Goal: Book appointment/travel/reservation

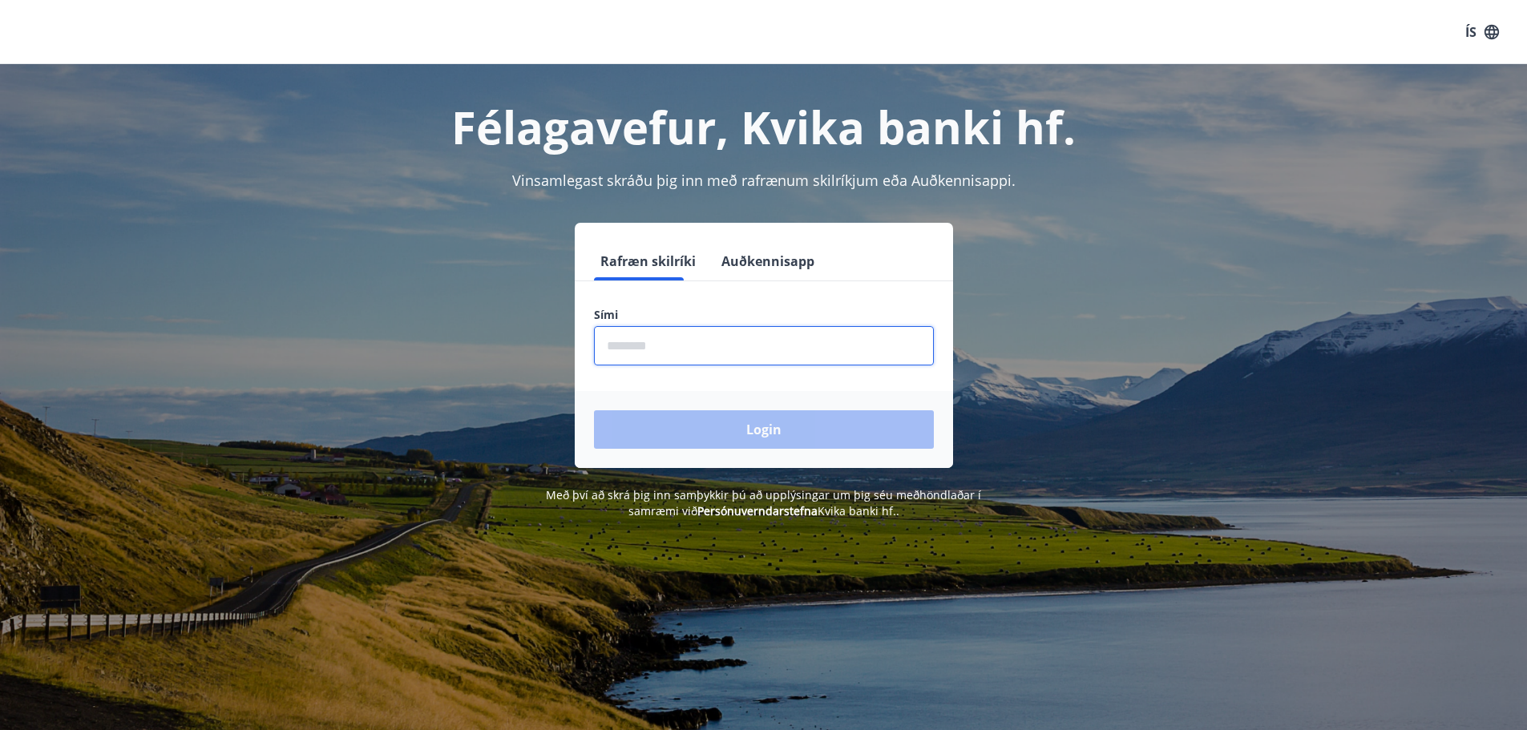
click at [690, 347] on input "phone" at bounding box center [764, 345] width 340 height 39
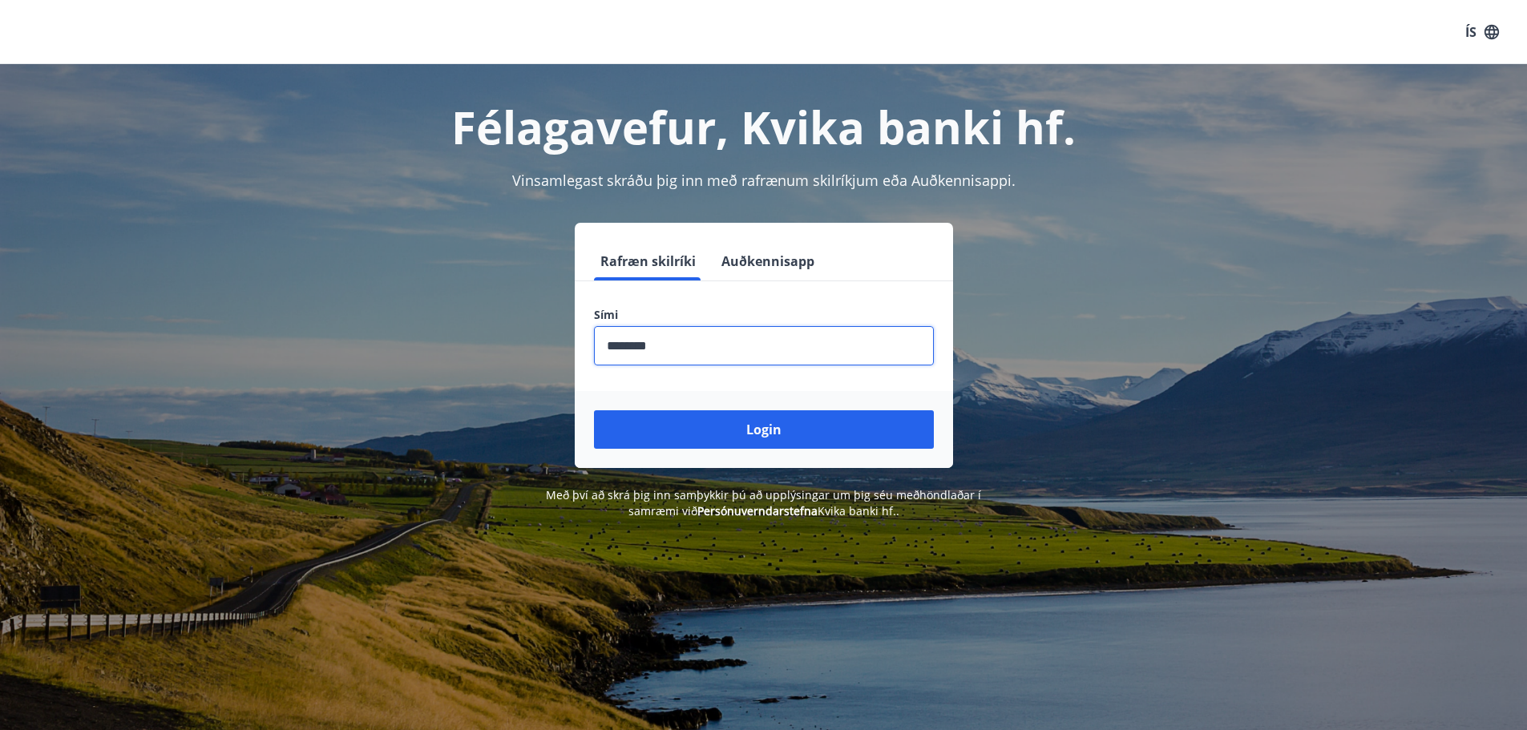
type input "********"
click at [594, 411] on button "Login" at bounding box center [764, 430] width 340 height 38
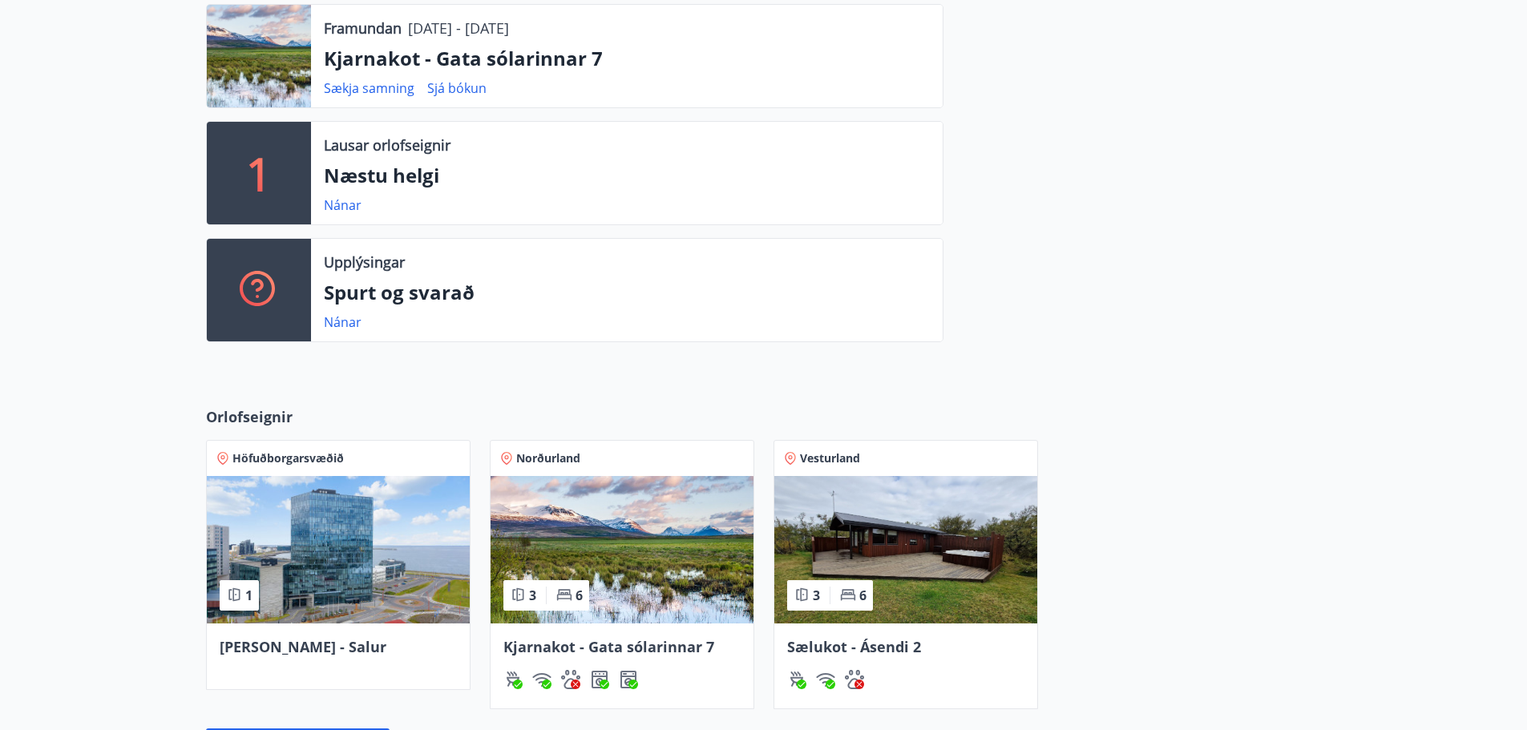
scroll to position [641, 0]
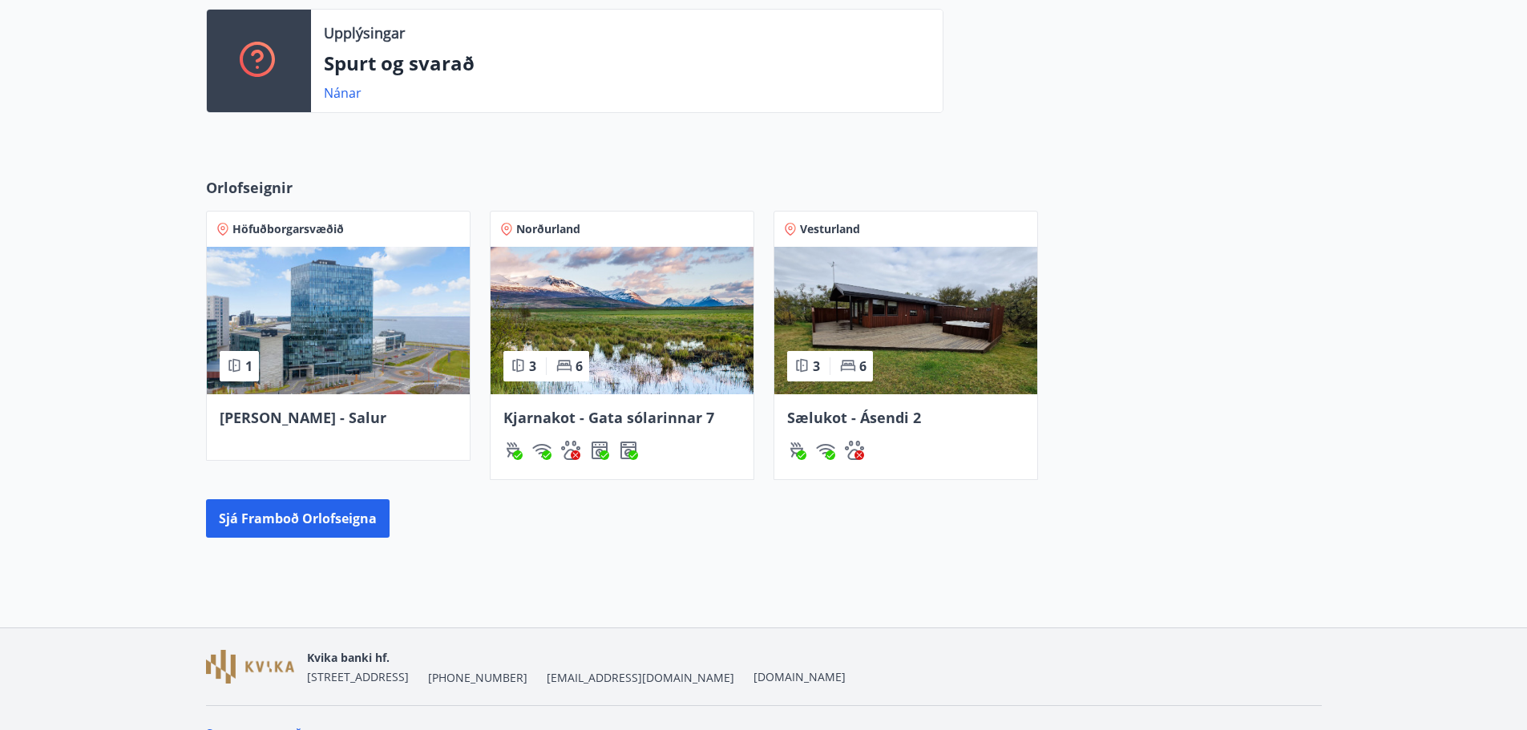
click at [894, 347] on img at bounding box center [906, 321] width 263 height 148
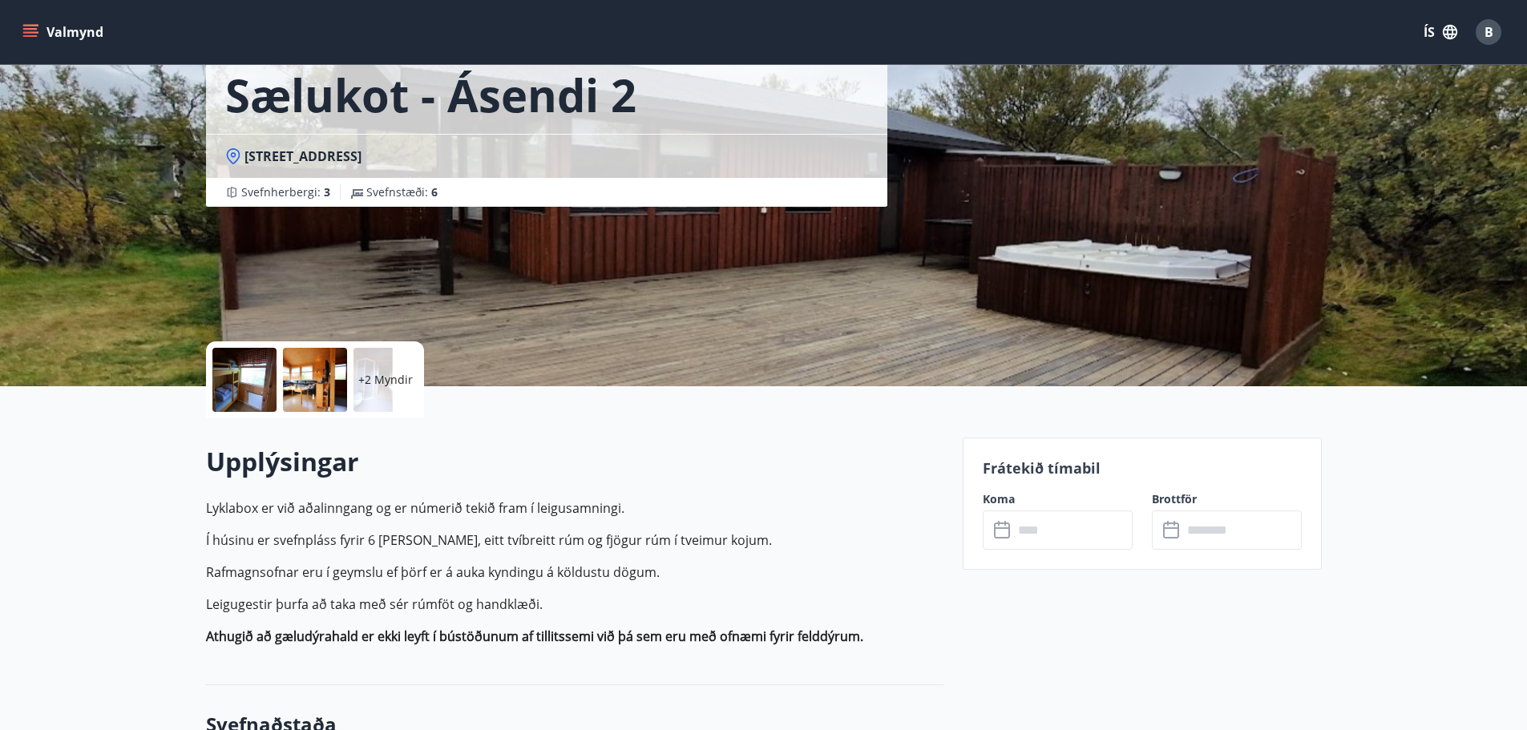
scroll to position [241, 0]
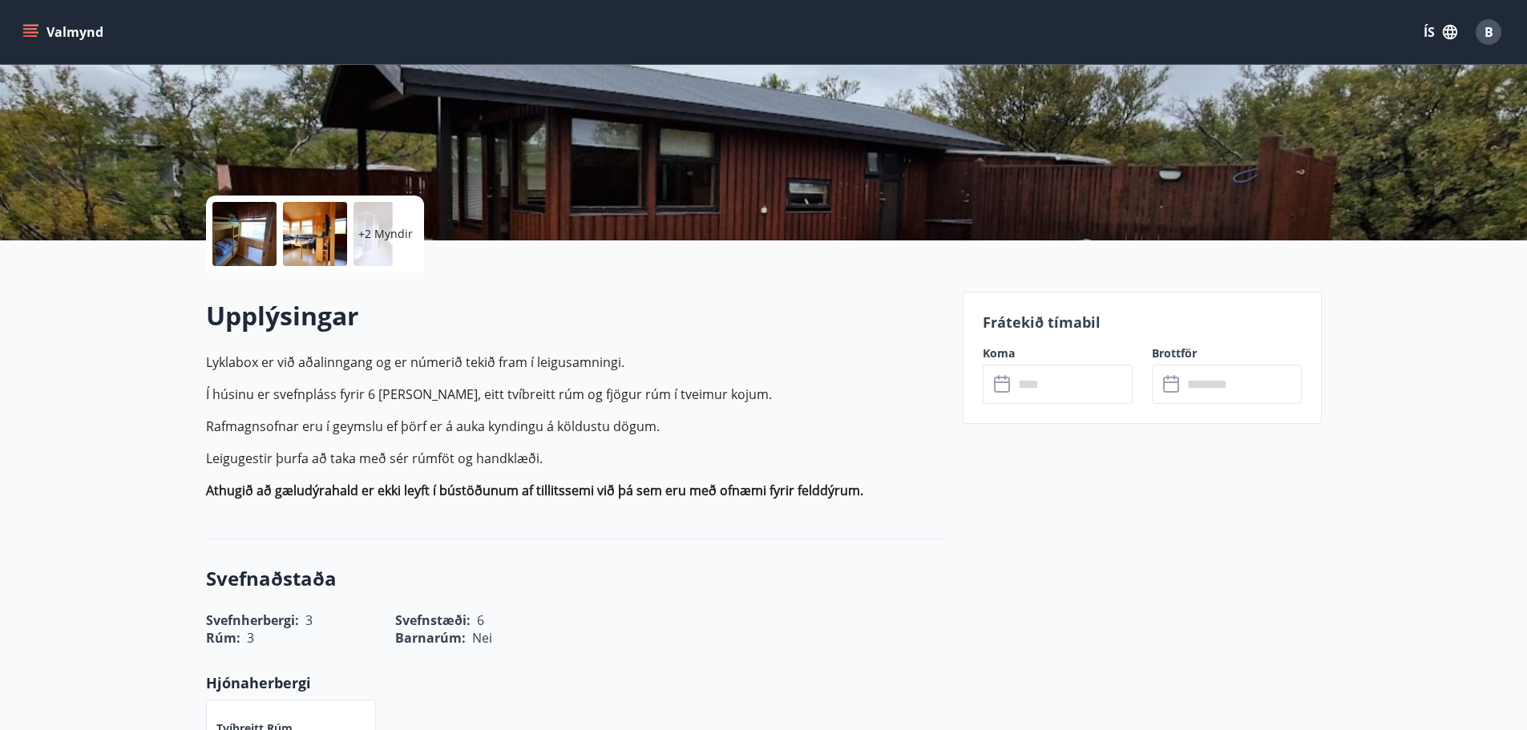
click at [1077, 375] on input "text" at bounding box center [1072, 384] width 119 height 39
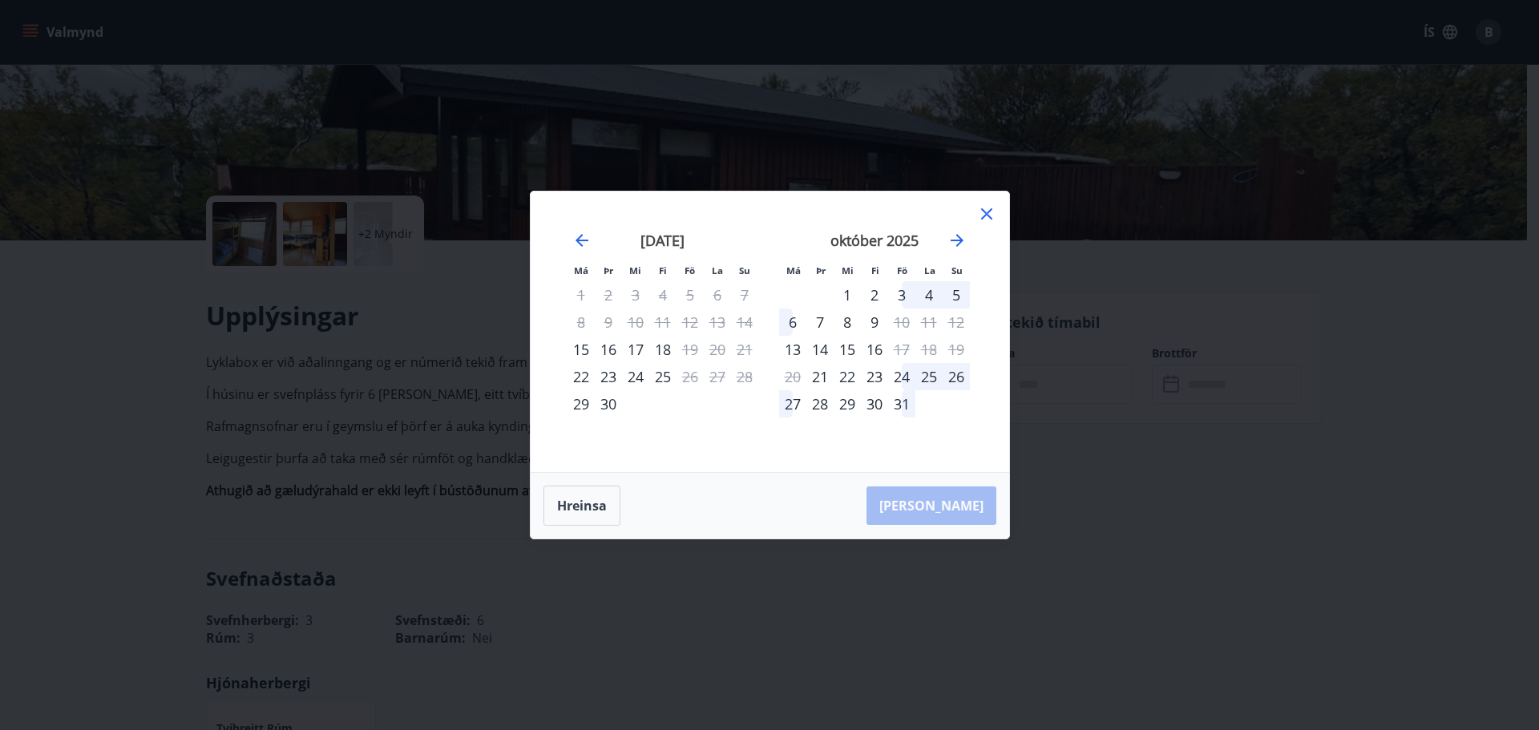
click at [522, 130] on div "Má Þr Mi Fi Fö La Su Má Þr Mi Fi Fö La Su ágúst 2025 1 2 3 4 5 6 7 8 9 10 11 12…" at bounding box center [769, 365] width 1539 height 730
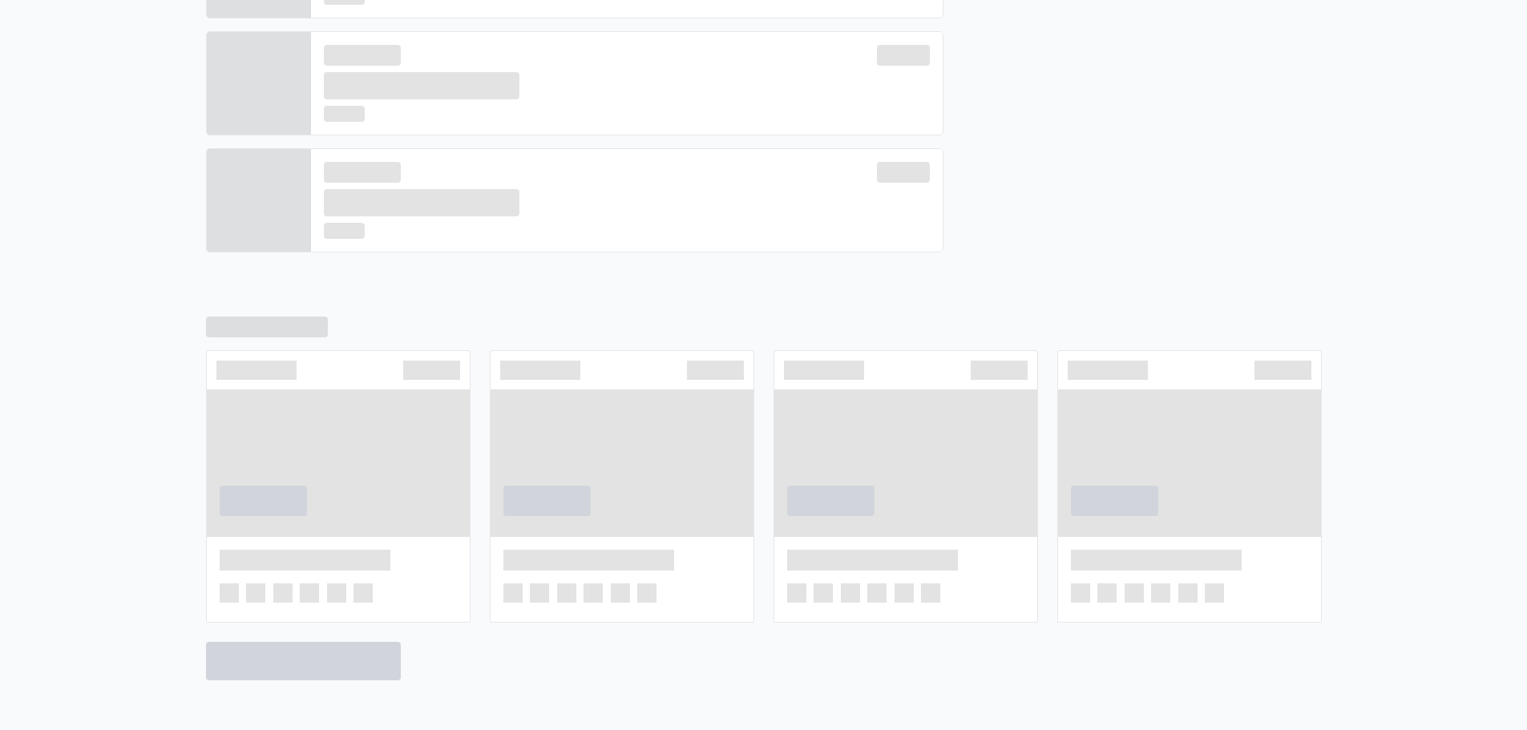
scroll to position [619, 0]
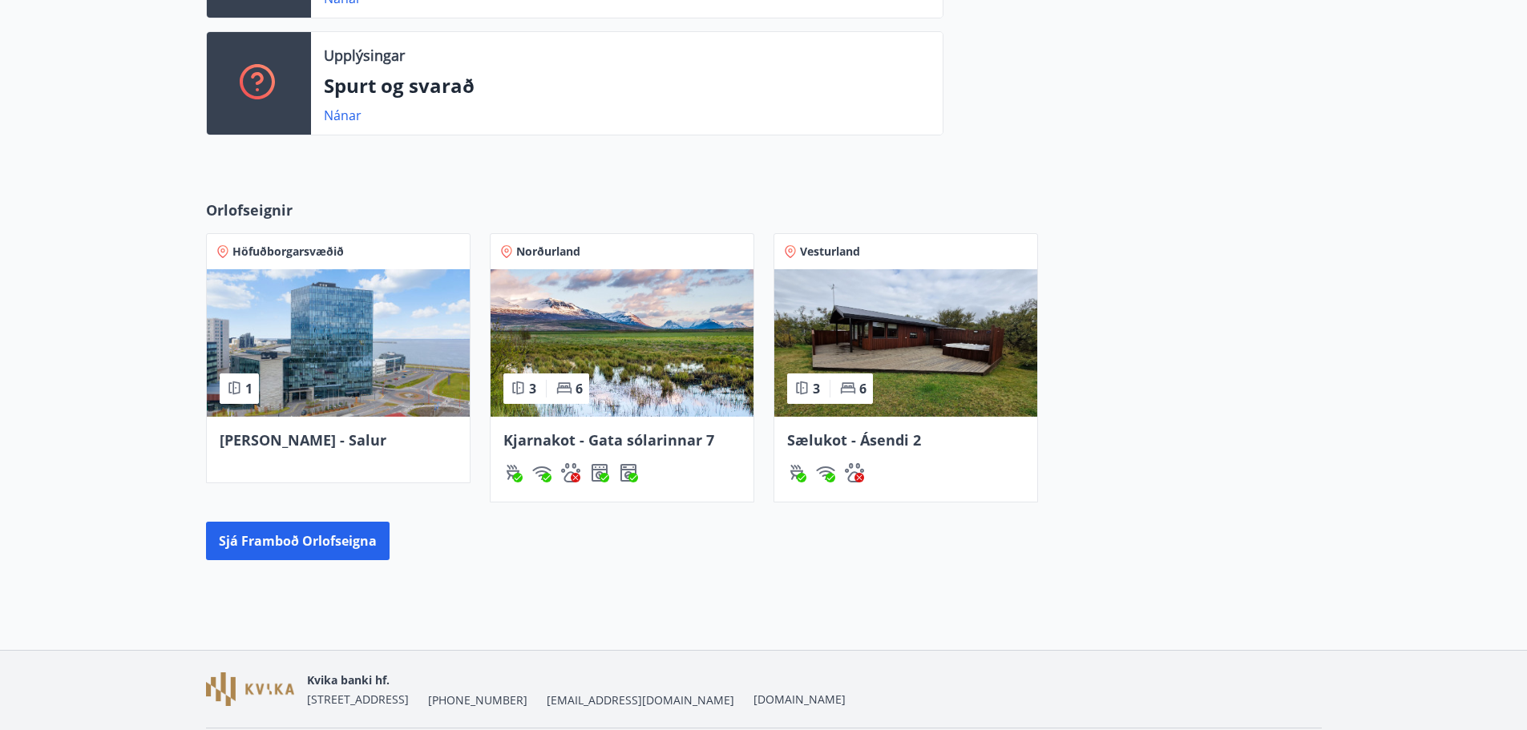
click at [662, 375] on img at bounding box center [622, 343] width 263 height 148
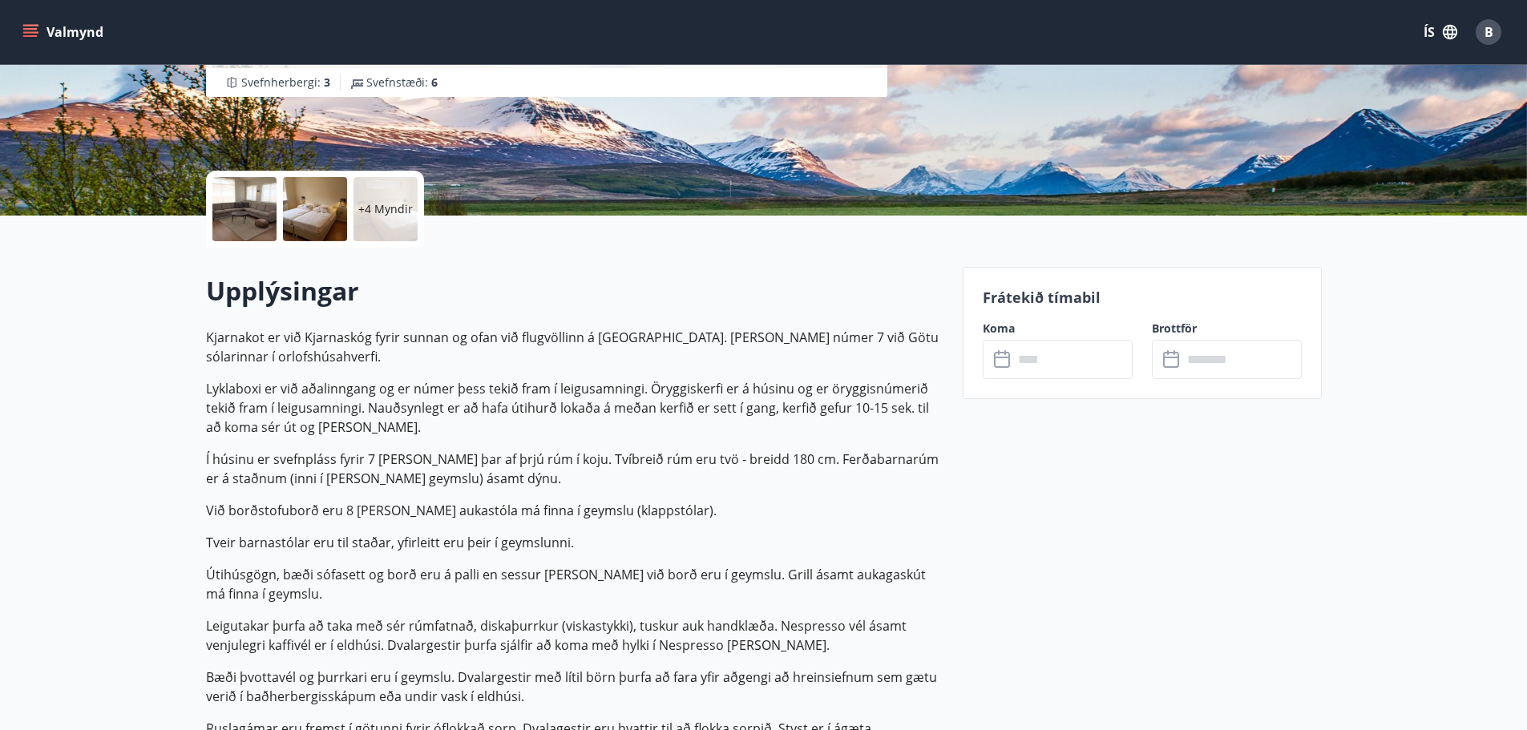
scroll to position [401, 0]
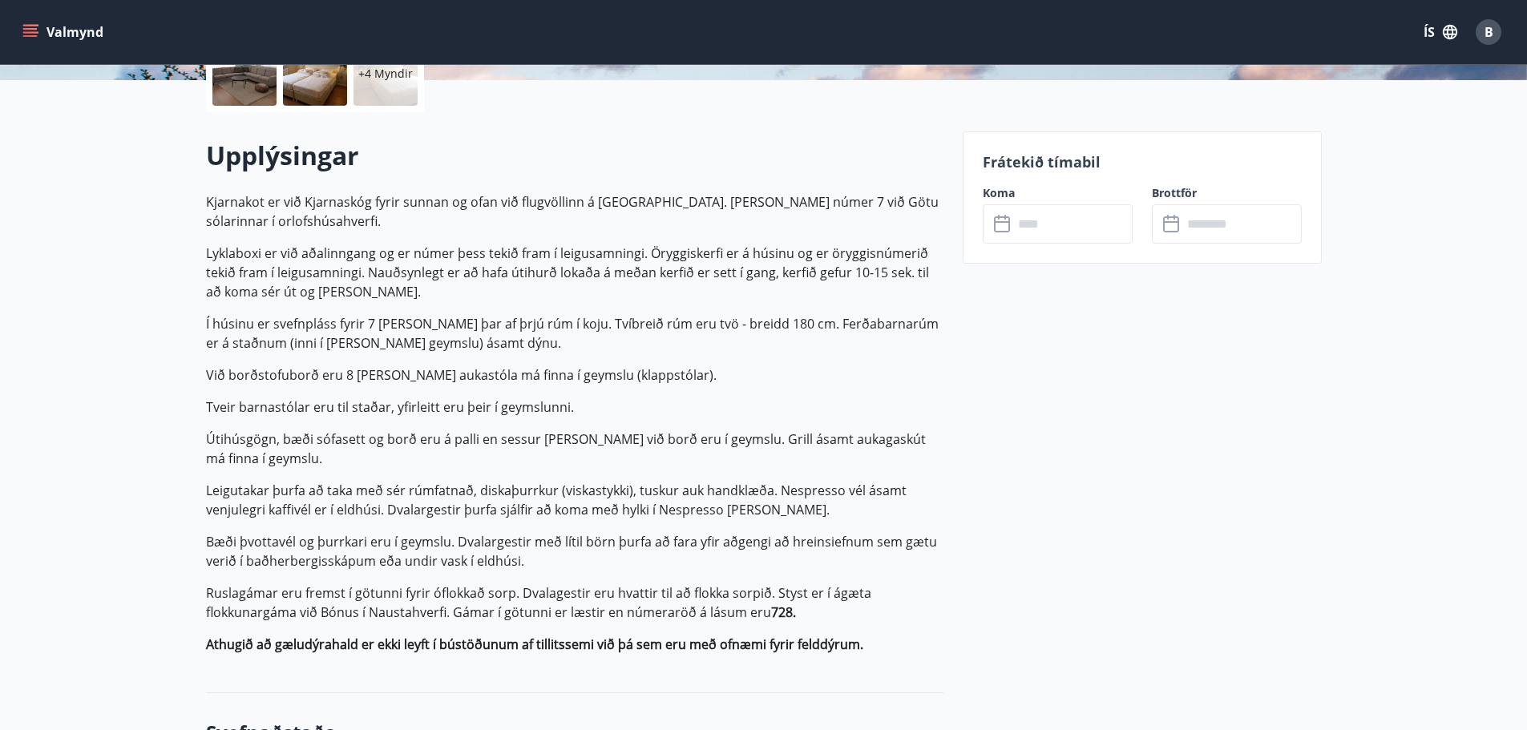
click at [1033, 229] on input "text" at bounding box center [1072, 223] width 119 height 39
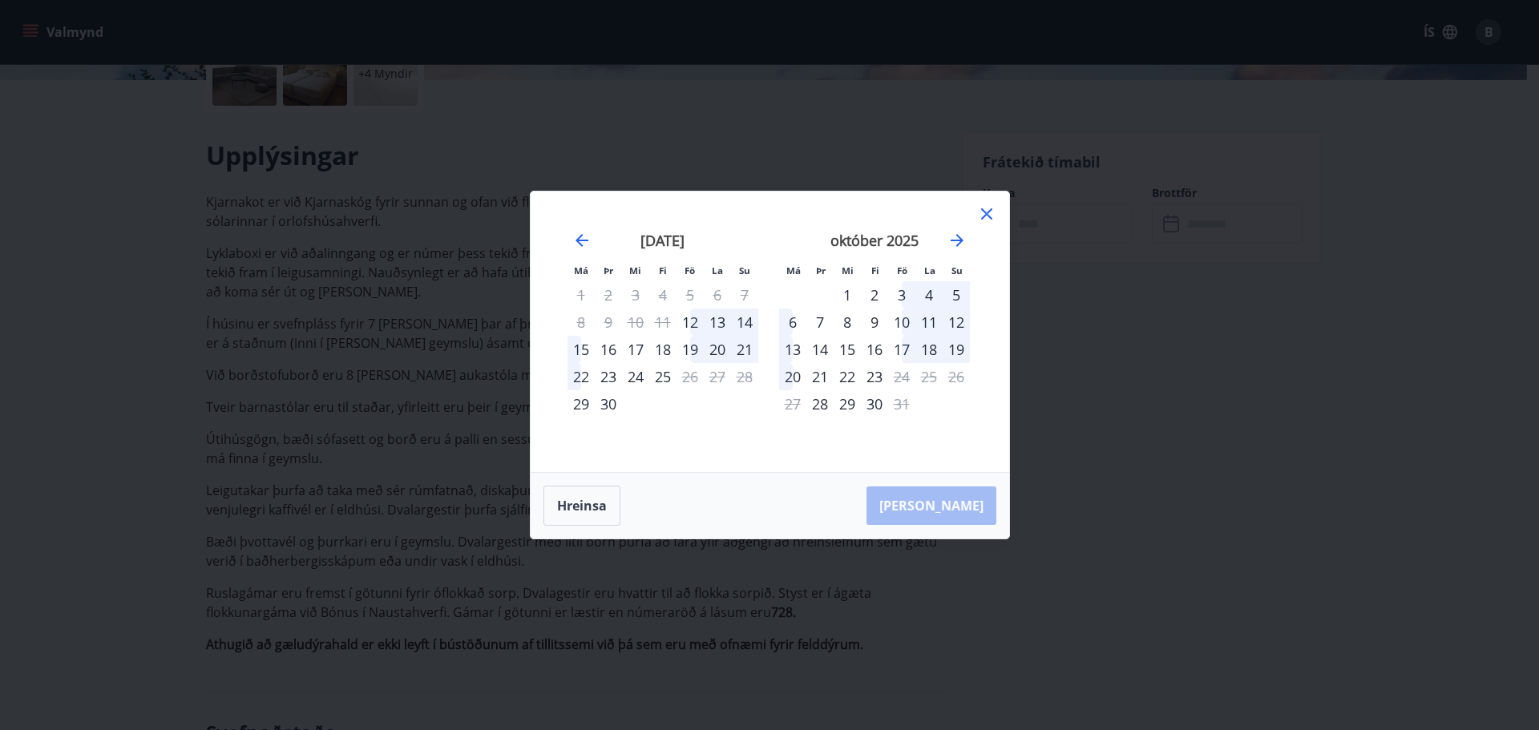
click at [265, 256] on div "Má Þr Mi Fi Fö La Su Má Þr Mi Fi Fö La Su ágúst 2025 1 2 3 4 5 6 7 8 9 10 11 12…" at bounding box center [769, 365] width 1539 height 730
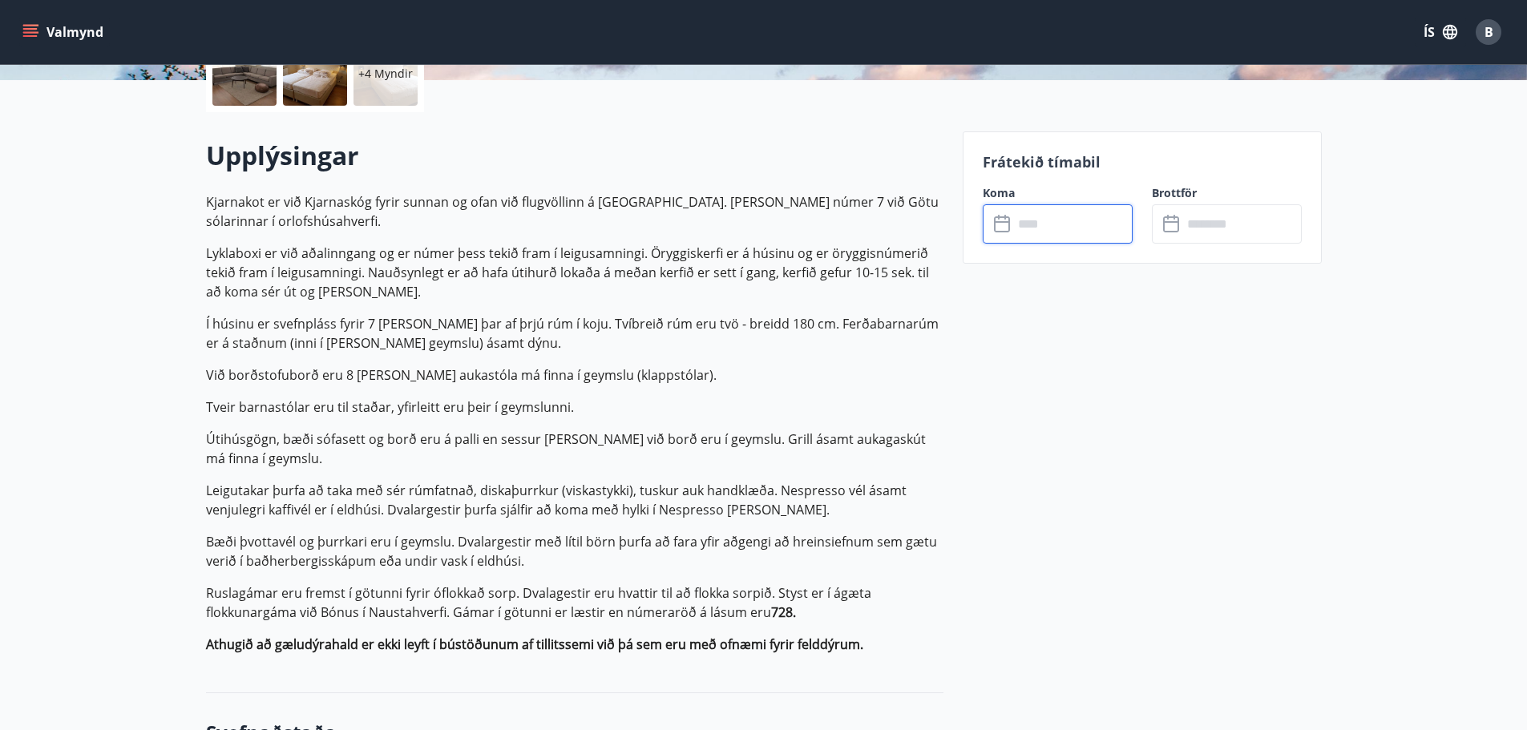
scroll to position [0, 0]
